Goal: Information Seeking & Learning: Compare options

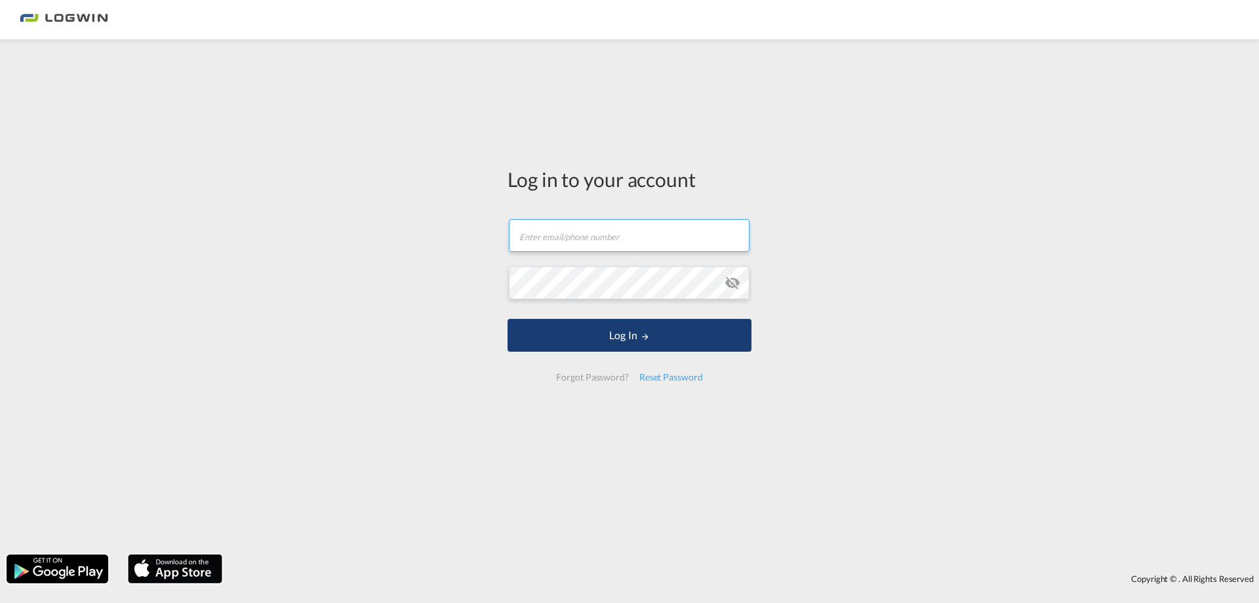
type input "[PERSON_NAME][EMAIL_ADDRESS][DOMAIN_NAME]"
click at [610, 335] on button "Log In" at bounding box center [630, 335] width 244 height 33
